Goal: Information Seeking & Learning: Learn about a topic

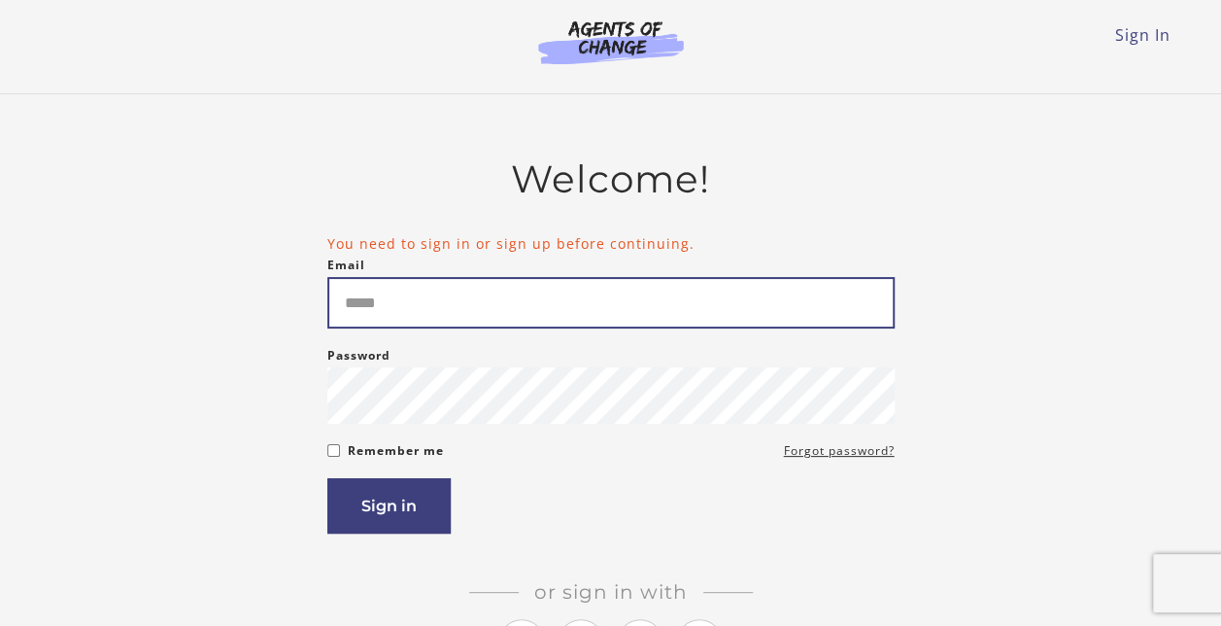
type input "**********"
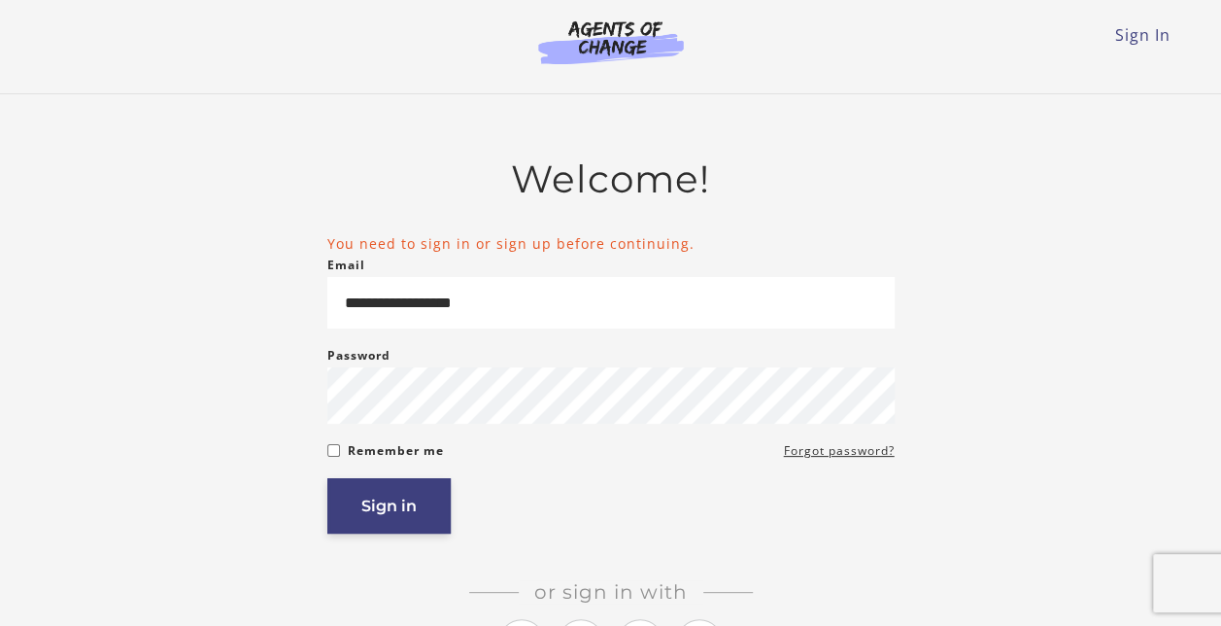
click at [396, 505] on button "Sign in" at bounding box center [388, 505] width 123 height 55
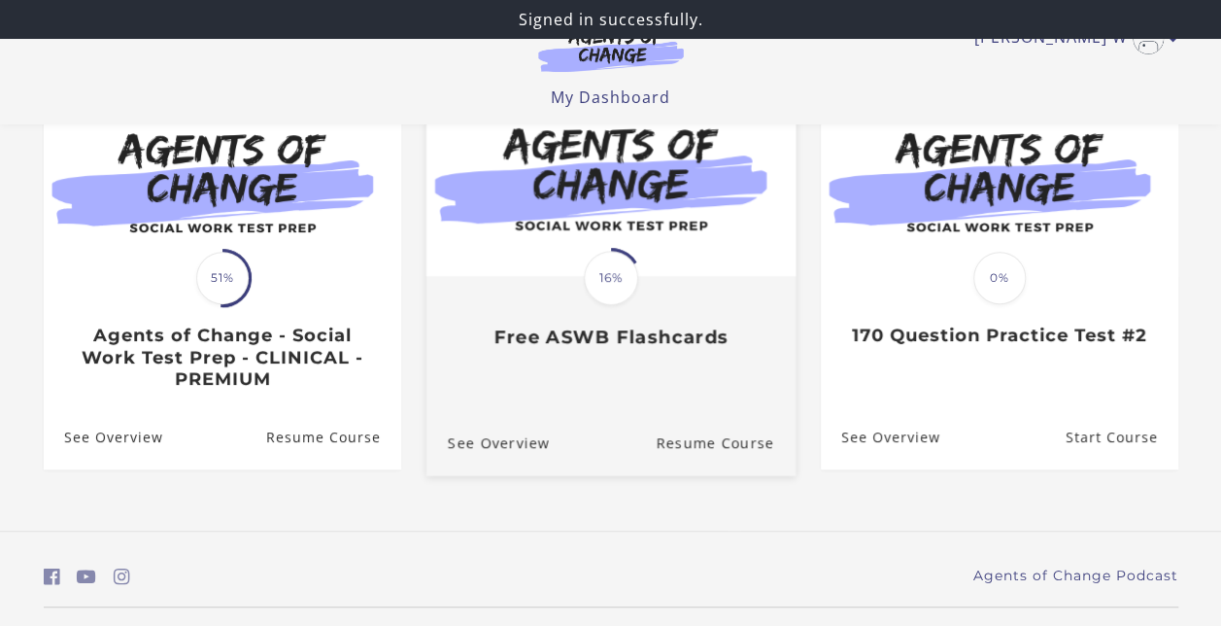
scroll to position [268, 0]
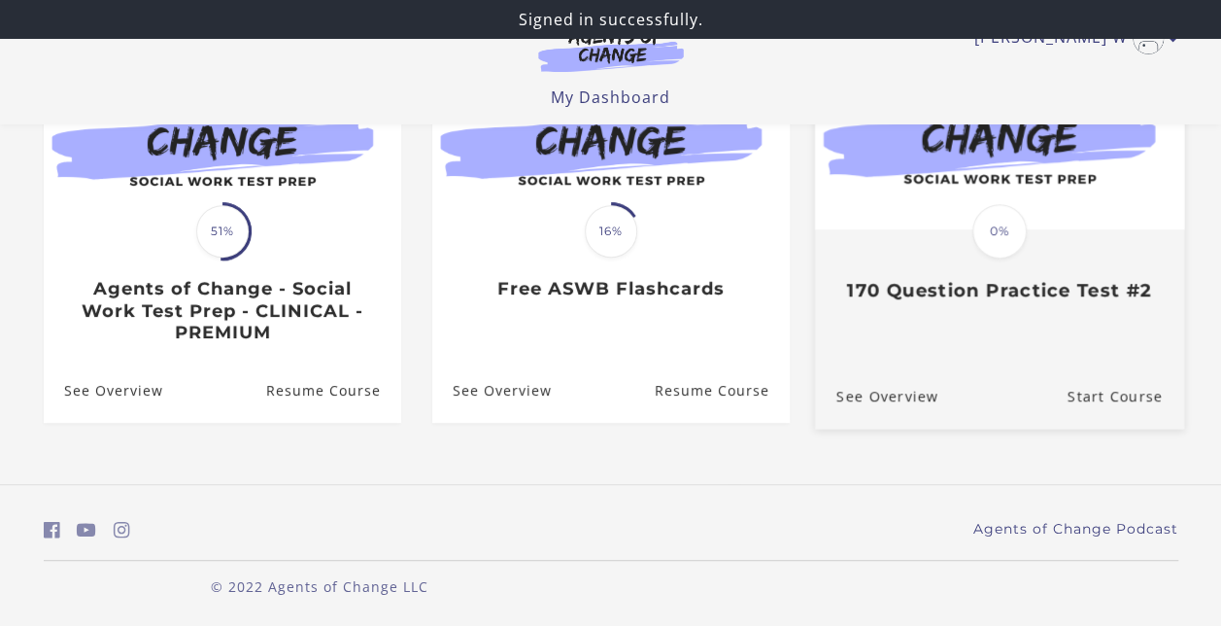
click at [1030, 319] on div "Translation missing: en.liquid.partials.dashboard_course_card.progress_descript…" at bounding box center [998, 229] width 369 height 398
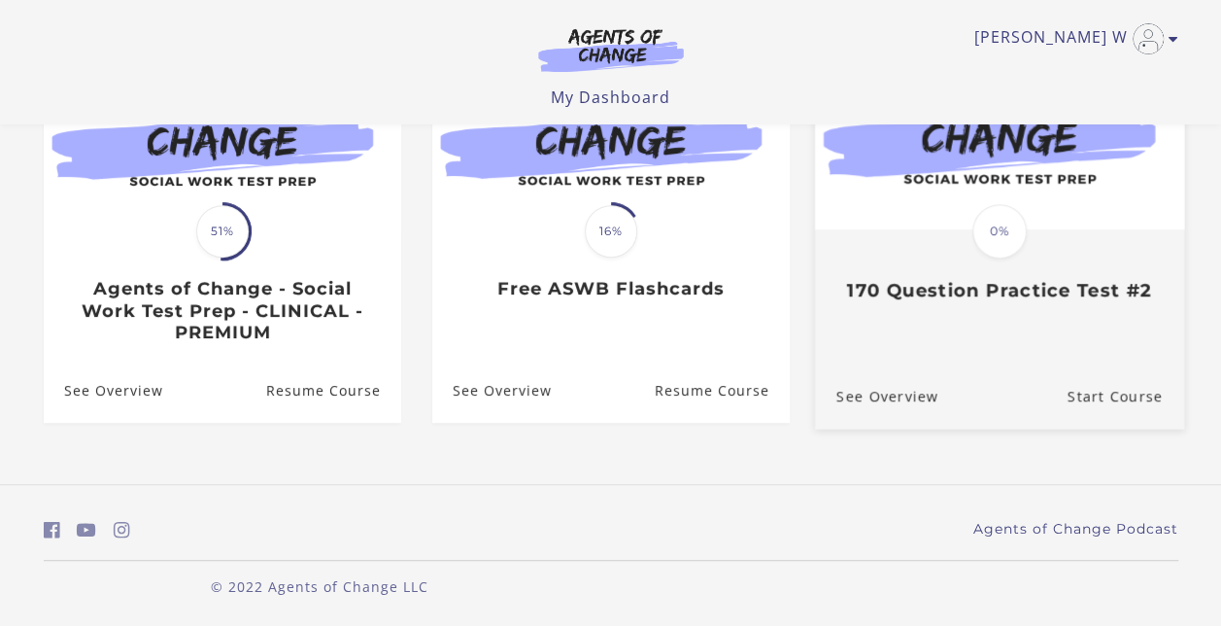
click at [1018, 292] on h3 "170 Question Practice Test #2" at bounding box center [999, 290] width 327 height 22
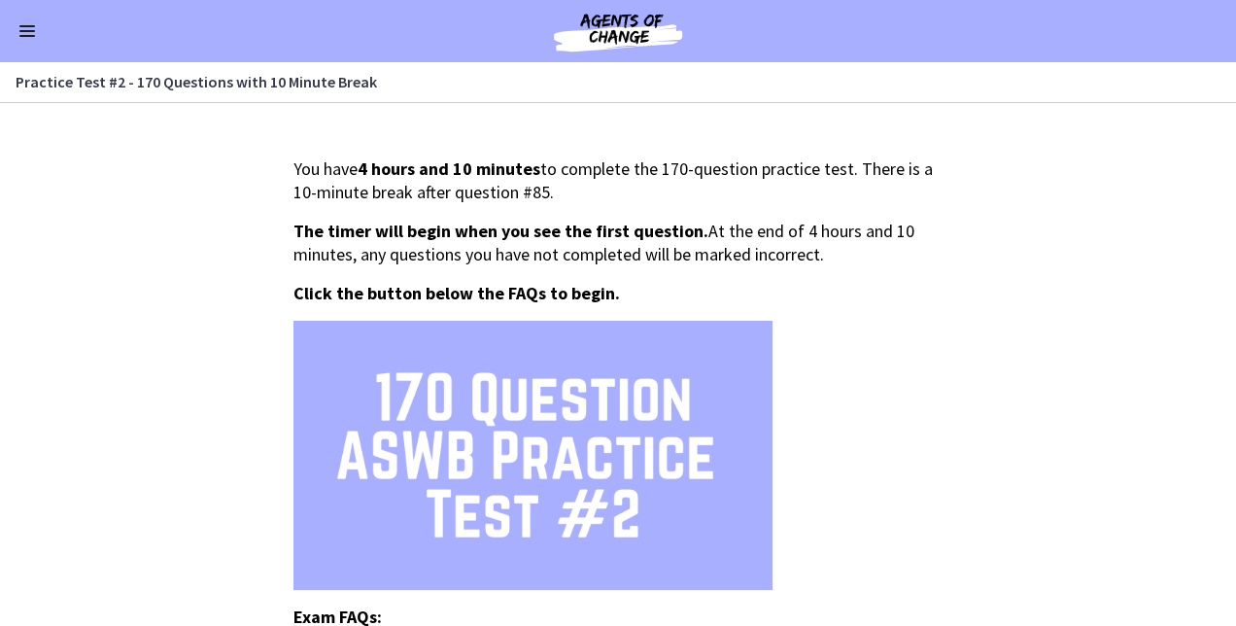
click at [30, 33] on button "Enable menu" at bounding box center [27, 30] width 23 height 23
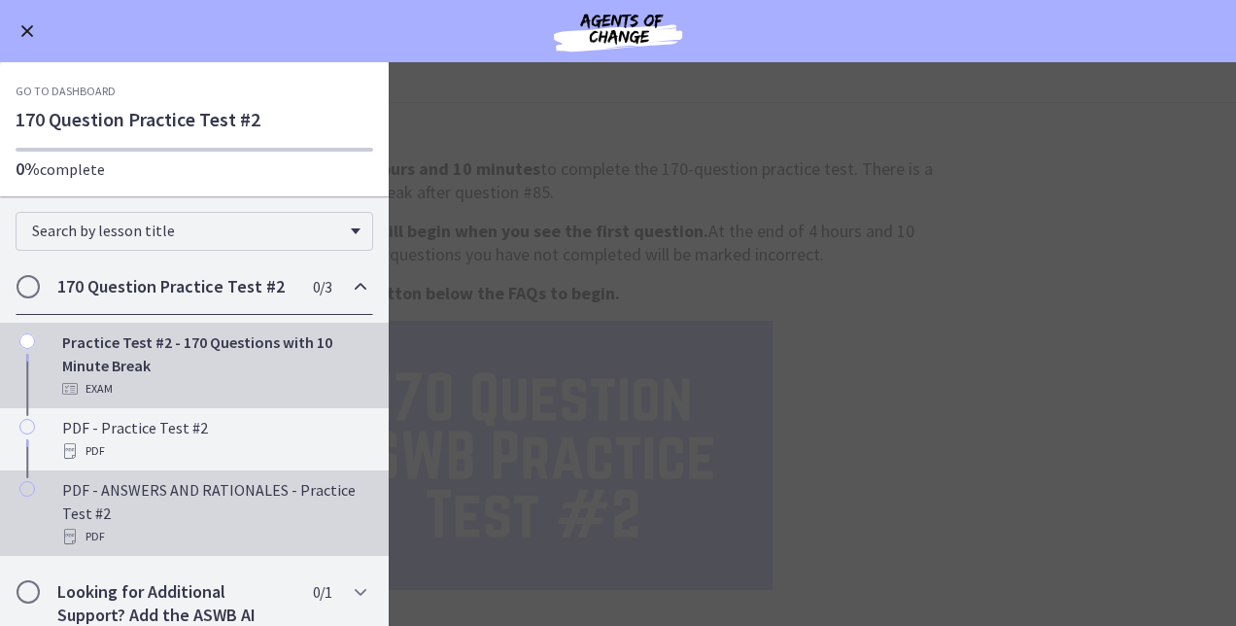
click at [152, 503] on div "PDF - ANSWERS AND RATIONALES - Practice Test #2 PDF" at bounding box center [213, 513] width 303 height 70
